Goal: Task Accomplishment & Management: Manage account settings

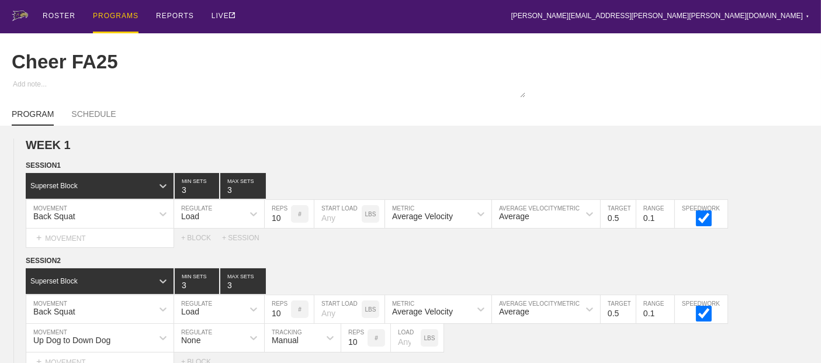
click at [110, 14] on div "PROGRAMS" at bounding box center [116, 16] width 46 height 33
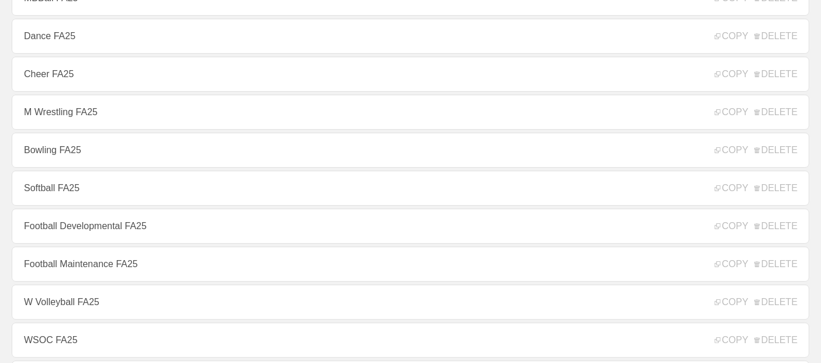
scroll to position [259, 0]
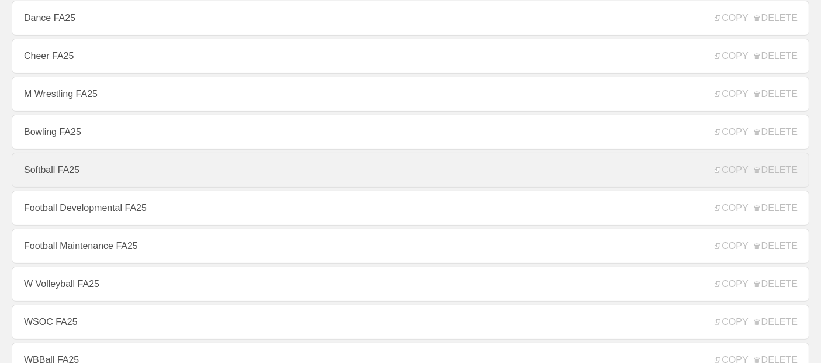
click at [60, 179] on link "Softball FA25" at bounding box center [410, 169] width 797 height 35
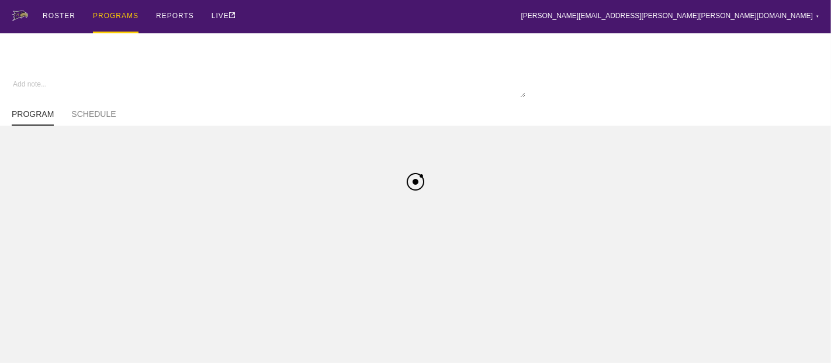
type textarea "x"
type input "Softball FA25"
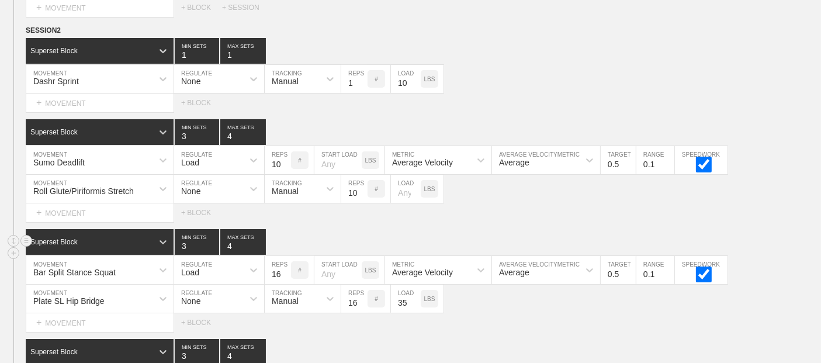
scroll to position [4715, 0]
